Goal: Task Accomplishment & Management: Manage account settings

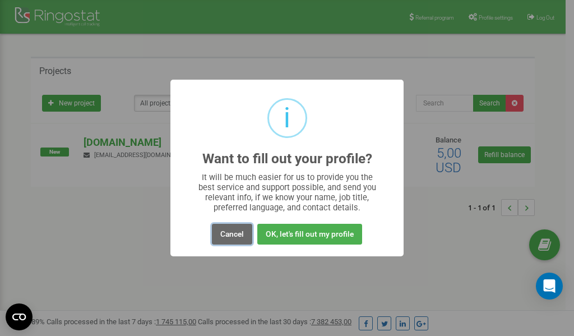
click at [232, 233] on button "Cancel" at bounding box center [232, 234] width 40 height 21
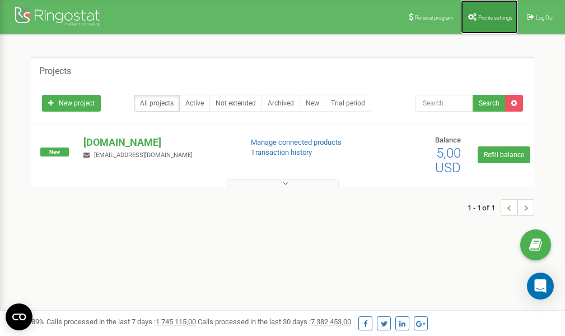
click at [488, 22] on link "Profile settings" at bounding box center [489, 17] width 57 height 34
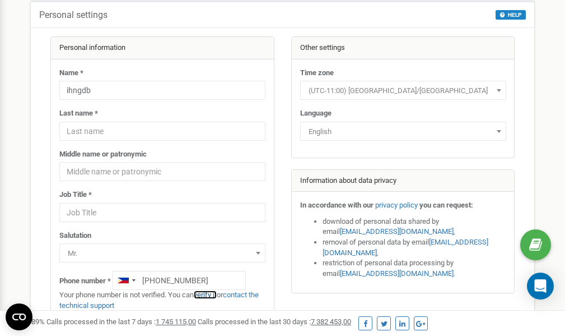
click at [210, 295] on link "verify it" at bounding box center [205, 294] width 23 height 8
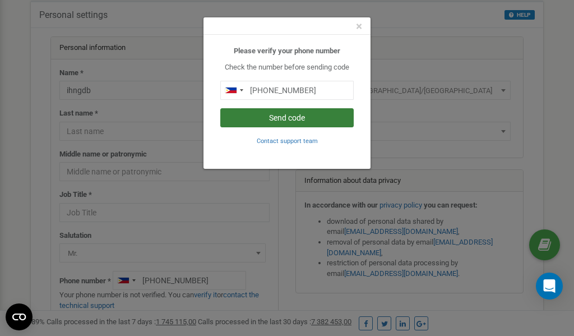
click at [280, 119] on button "Send code" at bounding box center [286, 117] width 133 height 19
